Goal: Task Accomplishment & Management: Manage account settings

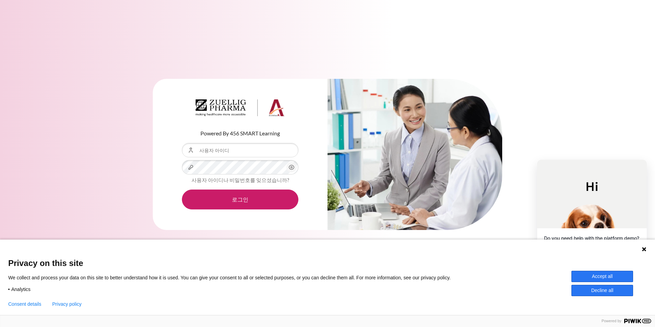
click at [596, 276] on button "Accept all" at bounding box center [603, 276] width 62 height 11
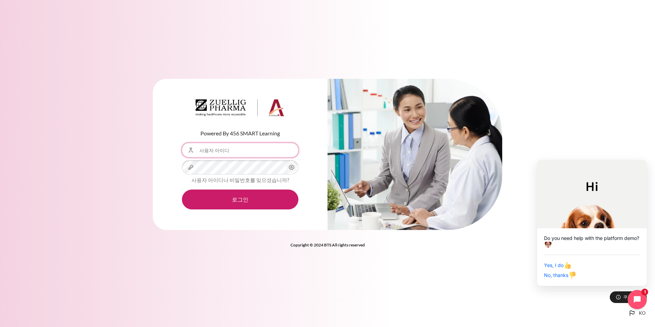
click at [221, 152] on input "사용자 아이디" at bounding box center [240, 150] width 117 height 14
type input "khkwon10@zuelligpharma.com"
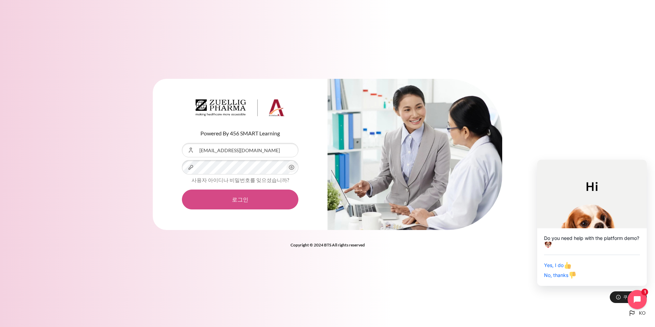
click at [235, 202] on button "로그인" at bounding box center [240, 200] width 117 height 20
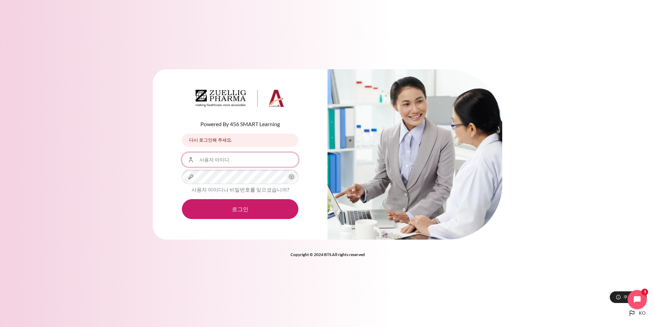
click at [222, 160] on input "사용자 아이디" at bounding box center [240, 160] width 117 height 14
type input "K"
type input "[EMAIL_ADDRESS][DOMAIN_NAME]"
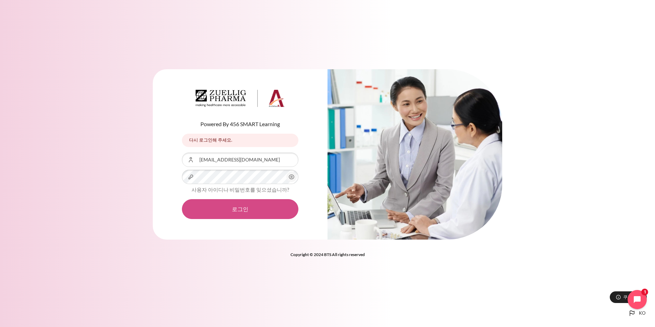
click at [239, 208] on button "로그인" at bounding box center [240, 209] width 117 height 20
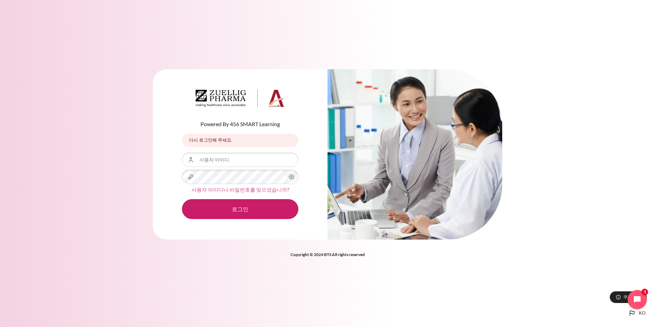
click at [245, 188] on link "사용자 아이디나 비밀번호를 잊으셨습니까?" at bounding box center [241, 189] width 98 height 6
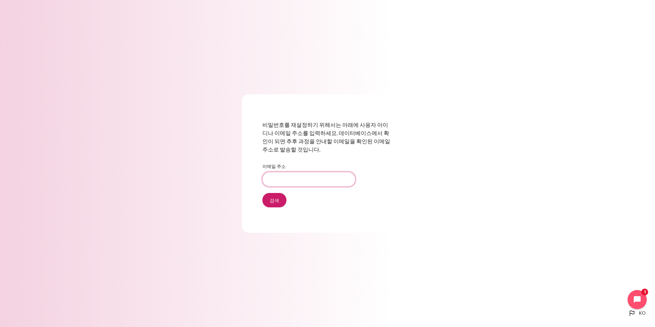
click at [286, 178] on input "이메일 주소" at bounding box center [309, 179] width 93 height 14
type input "khkwon10@zuelligpharma.com"
click at [275, 203] on input "검색" at bounding box center [275, 200] width 24 height 14
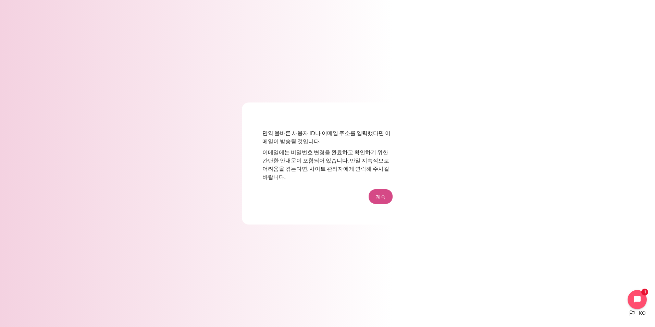
click at [381, 193] on button "계속" at bounding box center [381, 196] width 24 height 14
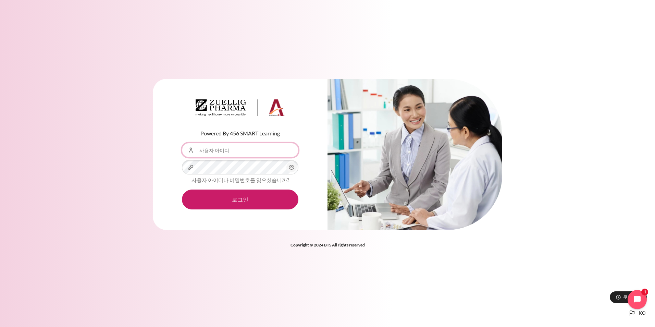
drag, startPoint x: 215, startPoint y: 148, endPoint x: 230, endPoint y: 154, distance: 16.0
click at [215, 148] on input "사용자 아이디" at bounding box center [240, 150] width 117 height 14
type input "k"
